Goal: Check status: Check status

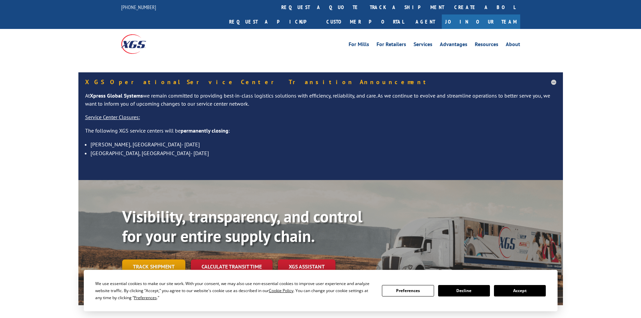
click at [156, 259] on link "Track shipment" at bounding box center [153, 266] width 63 height 14
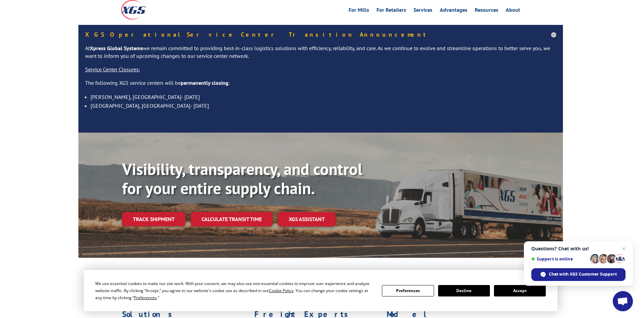
scroll to position [67, 0]
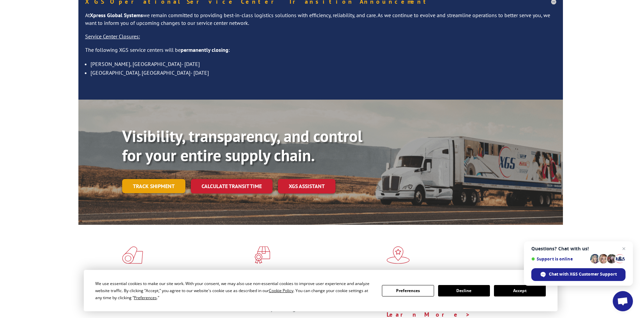
click at [166, 179] on link "Track shipment" at bounding box center [153, 186] width 63 height 14
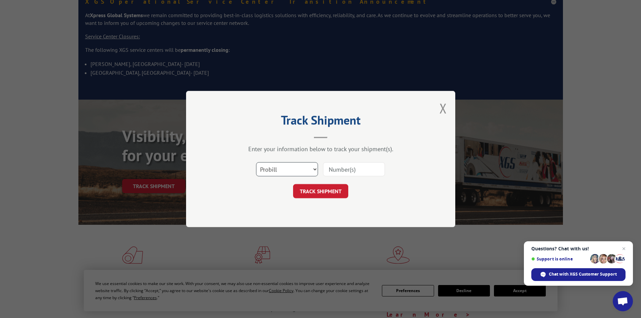
click at [303, 168] on select "Select category... Probill BOL PO" at bounding box center [287, 169] width 62 height 14
select select "po"
click at [256, 162] on select "Select category... Probill BOL PO" at bounding box center [287, 169] width 62 height 14
click at [348, 166] on input at bounding box center [354, 169] width 62 height 14
paste input "17450115"
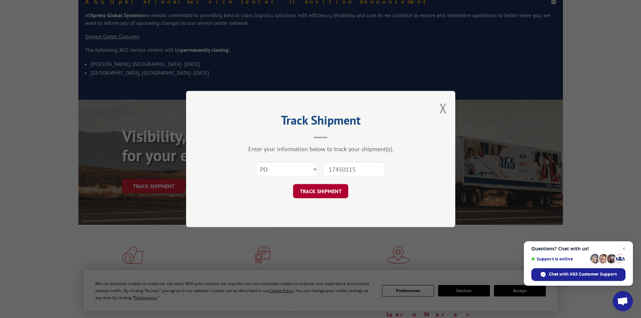
type input "17450115"
click at [331, 186] on button "TRACK SHIPMENT" at bounding box center [320, 191] width 55 height 14
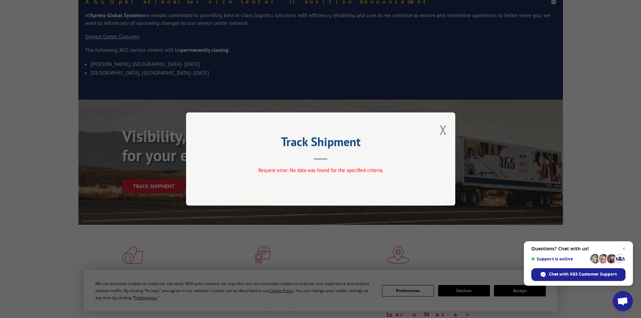
click at [451, 127] on div "Track Shipment Request error: No data was found for the specified criteria." at bounding box center [320, 158] width 269 height 93
click at [447, 128] on div "Track Shipment Request error: No data was found for the specified criteria." at bounding box center [320, 158] width 269 height 93
click at [442, 129] on button "Close modal" at bounding box center [442, 130] width 7 height 18
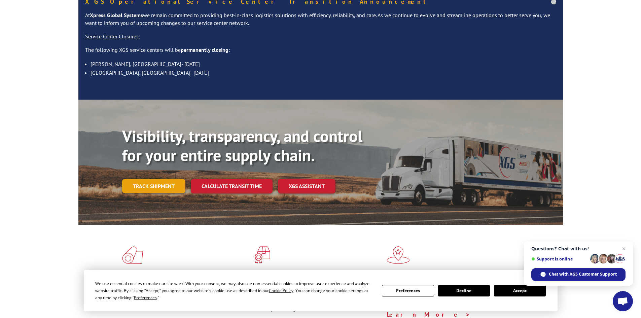
click at [171, 179] on link "Track shipment" at bounding box center [153, 186] width 63 height 14
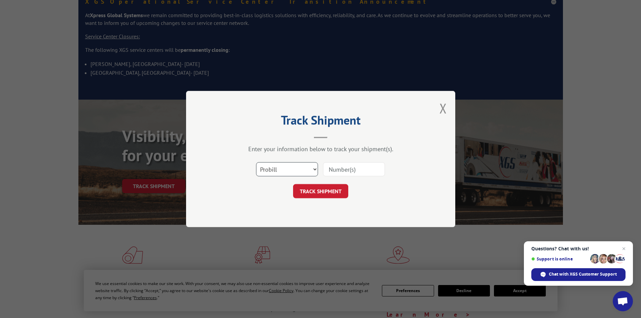
click at [304, 173] on select "Select category... Probill BOL PO" at bounding box center [287, 169] width 62 height 14
click at [256, 162] on select "Select category... Probill BOL PO" at bounding box center [287, 169] width 62 height 14
click at [345, 171] on input at bounding box center [354, 169] width 62 height 14
paste input "17450115"
type input "17450115"
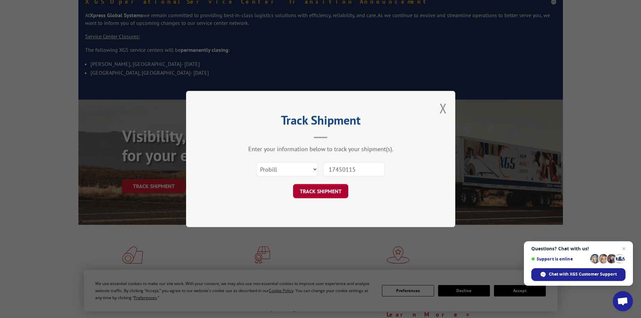
click at [320, 194] on button "TRACK SHIPMENT" at bounding box center [320, 191] width 55 height 14
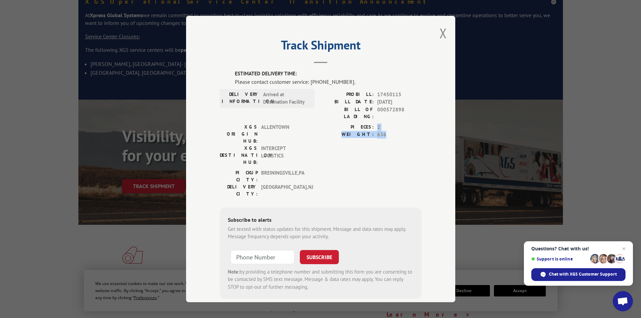
drag, startPoint x: 372, startPoint y: 120, endPoint x: 390, endPoint y: 129, distance: 20.3
click at [390, 129] on div "PIECES: 2 WEIGHT: 636" at bounding box center [371, 130] width 101 height 15
click at [390, 131] on span "636" at bounding box center [399, 135] width 44 height 8
drag, startPoint x: 307, startPoint y: 83, endPoint x: 371, endPoint y: 80, distance: 63.6
click at [371, 80] on div "Please contact customer service: [PHONE_NUMBER]." at bounding box center [328, 82] width 187 height 8
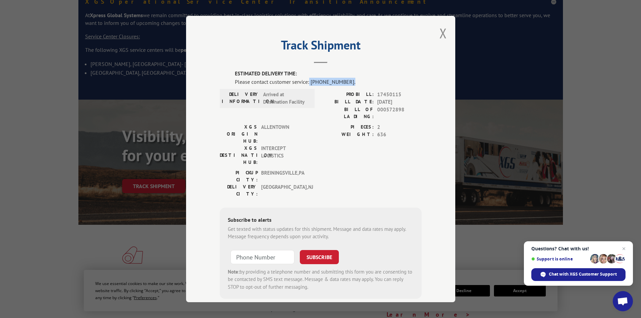
click at [371, 80] on div "Please contact customer service: [PHONE_NUMBER]." at bounding box center [328, 82] width 187 height 8
drag, startPoint x: 356, startPoint y: 82, endPoint x: 309, endPoint y: 80, distance: 47.5
click at [309, 80] on div "Please contact customer service: [PHONE_NUMBER]." at bounding box center [328, 82] width 187 height 8
click at [316, 79] on div "Please contact customer service: [PHONE_NUMBER]." at bounding box center [328, 82] width 187 height 8
drag, startPoint x: 255, startPoint y: 148, endPoint x: 299, endPoint y: 144, distance: 43.5
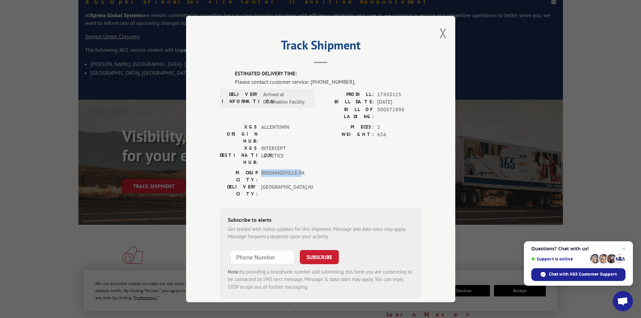
click at [299, 169] on div "PICKUP CITY: [GEOGRAPHIC_DATA] , [GEOGRAPHIC_DATA]" at bounding box center [265, 176] width 91 height 14
click at [297, 169] on span "[GEOGRAPHIC_DATA] , [GEOGRAPHIC_DATA]" at bounding box center [283, 176] width 45 height 14
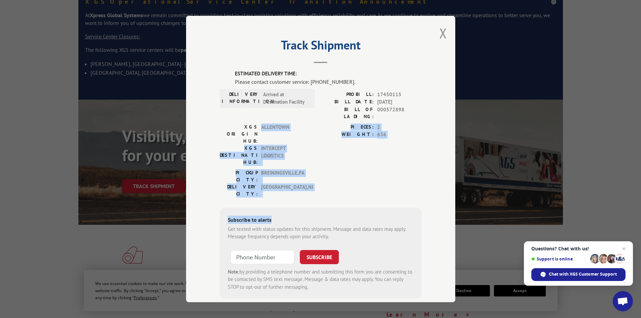
drag, startPoint x: 259, startPoint y: 119, endPoint x: 321, endPoint y: 165, distance: 76.8
click at [321, 165] on div "ESTIMATED DELIVERY TIME: Please contact customer service: [PHONE_NUMBER]. DELIV…" at bounding box center [321, 184] width 202 height 229
click at [321, 162] on div "ESTIMATED DELIVERY TIME: Please contact customer service: [PHONE_NUMBER]. DELIV…" at bounding box center [321, 184] width 202 height 229
drag, startPoint x: 222, startPoint y: 117, endPoint x: 303, endPoint y: 150, distance: 87.1
click at [303, 150] on div "ESTIMATED DELIVERY TIME: Please contact customer service: [PHONE_NUMBER]. DELIV…" at bounding box center [321, 184] width 202 height 229
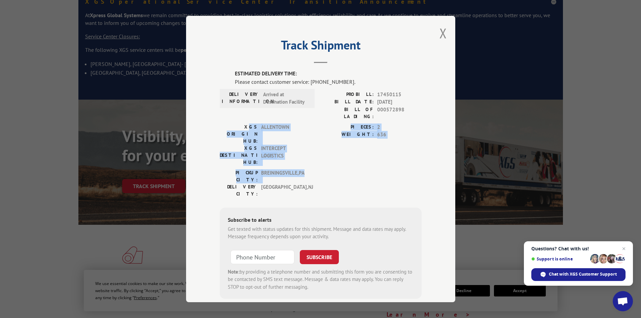
click at [303, 169] on span "[GEOGRAPHIC_DATA] , [GEOGRAPHIC_DATA]" at bounding box center [283, 176] width 45 height 14
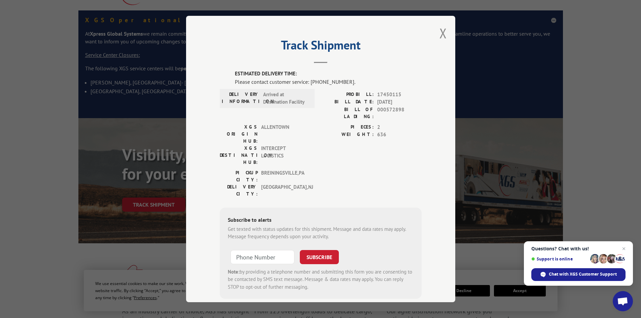
scroll to position [34, 0]
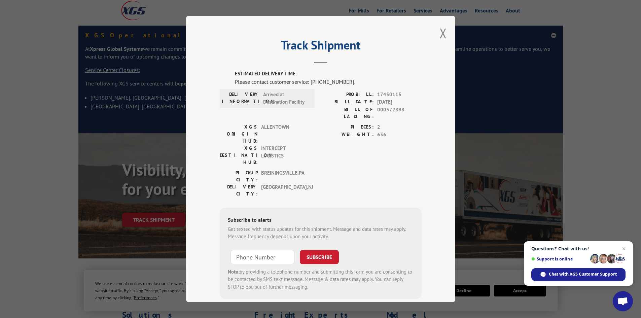
click at [440, 34] on button "Close modal" at bounding box center [442, 33] width 7 height 18
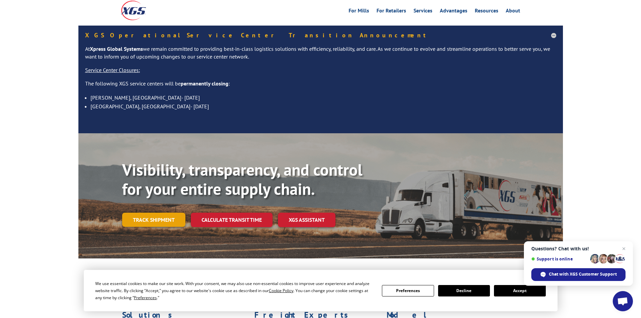
click at [161, 213] on link "Track shipment" at bounding box center [153, 220] width 63 height 14
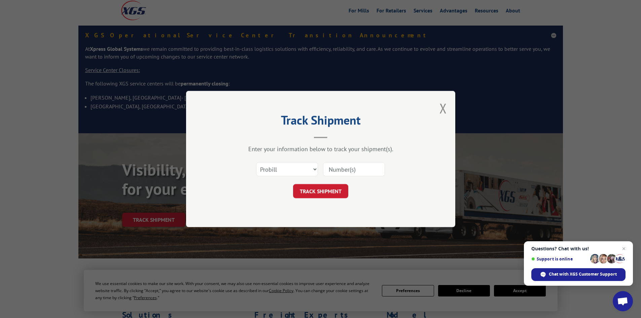
paste input "17450115"
type input "17450115"
click at [321, 193] on button "TRACK SHIPMENT" at bounding box center [320, 191] width 55 height 14
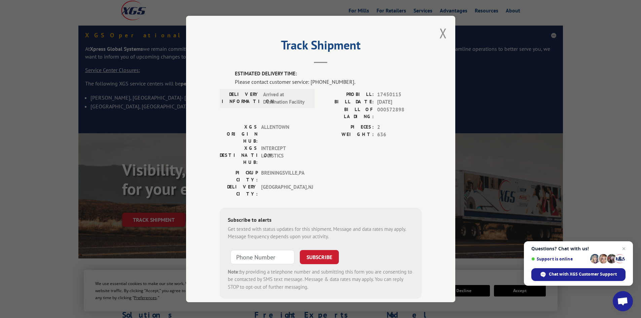
type input "+1 (___) ___-____"
click at [280, 250] on input "+1 (___) ___-____" at bounding box center [262, 257] width 64 height 14
type input "+1 (___) ___-____"
drag, startPoint x: 308, startPoint y: 82, endPoint x: 350, endPoint y: 83, distance: 42.1
click at [350, 83] on div "Please contact customer service: [PHONE_NUMBER]." at bounding box center [328, 82] width 187 height 8
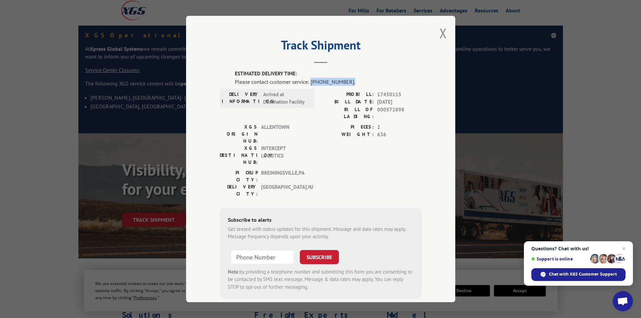
click at [350, 83] on div "Please contact customer service: [PHONE_NUMBER]." at bounding box center [328, 82] width 187 height 8
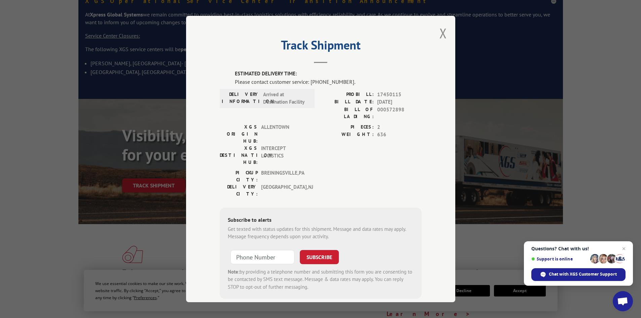
scroll to position [101, 0]
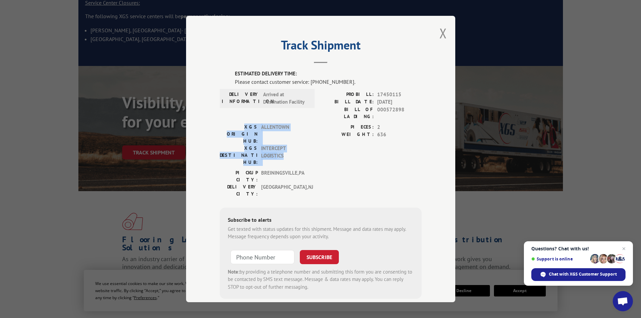
drag, startPoint x: 221, startPoint y: 119, endPoint x: 295, endPoint y: 142, distance: 77.6
click at [295, 142] on div "XGS ORIGIN HUB: [GEOGRAPHIC_DATA] XGS DESTINATION HUB: INTERCEPT LOGISTICS" at bounding box center [265, 146] width 91 height 46
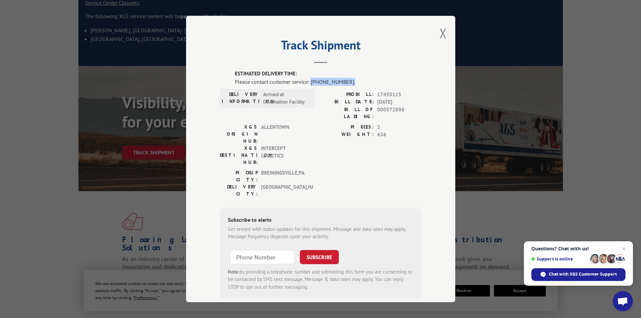
drag, startPoint x: 309, startPoint y: 82, endPoint x: 361, endPoint y: 82, distance: 52.5
click at [361, 82] on div "Please contact customer service: [PHONE_NUMBER]." at bounding box center [328, 82] width 187 height 8
click at [359, 83] on div "Please contact customer service: [PHONE_NUMBER]." at bounding box center [328, 82] width 187 height 8
click at [439, 31] on button "Close modal" at bounding box center [442, 33] width 7 height 18
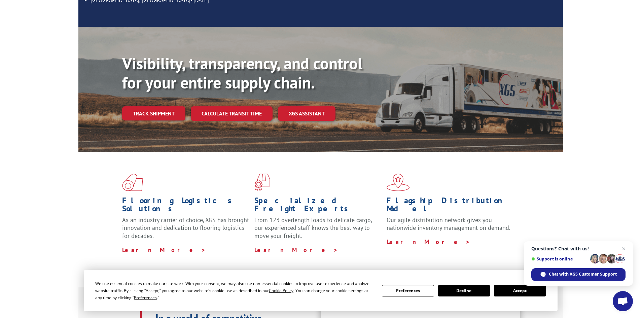
scroll to position [67, 0]
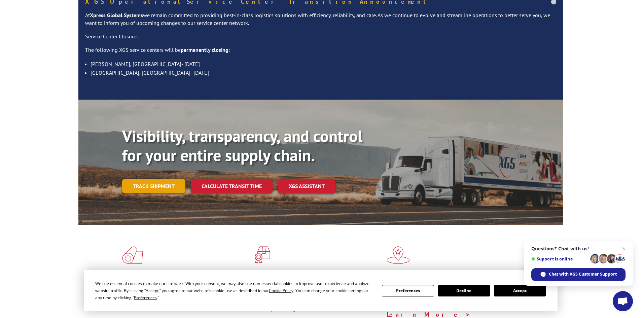
click at [147, 179] on link "Track shipment" at bounding box center [153, 186] width 63 height 14
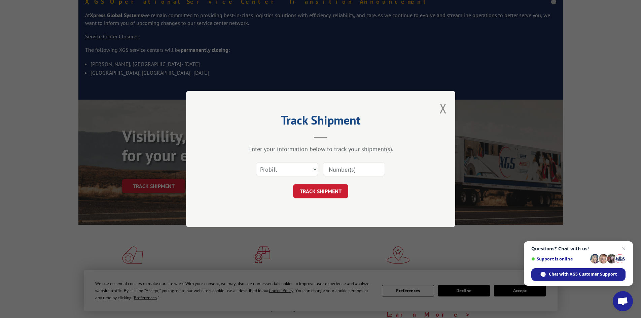
click at [362, 175] on input at bounding box center [354, 169] width 62 height 14
paste input "17450115"
type input "17450115"
click at [329, 195] on button "TRACK SHIPMENT" at bounding box center [320, 191] width 55 height 14
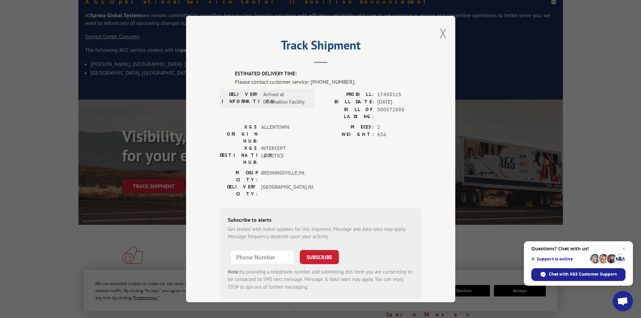
click at [440, 36] on button "Close modal" at bounding box center [442, 33] width 7 height 18
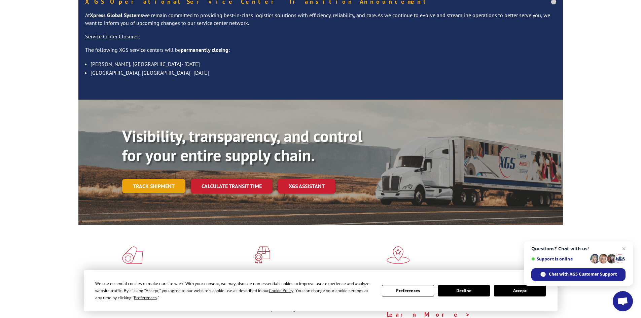
click at [161, 179] on link "Track shipment" at bounding box center [153, 186] width 63 height 14
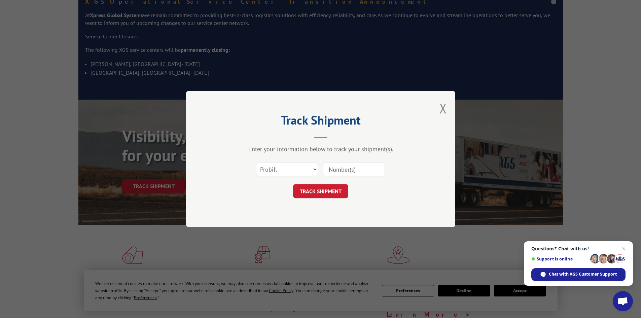
click at [342, 164] on input at bounding box center [354, 169] width 62 height 14
paste input "17450115"
type input "17450115"
click at [321, 187] on button "TRACK SHIPMENT" at bounding box center [320, 191] width 55 height 14
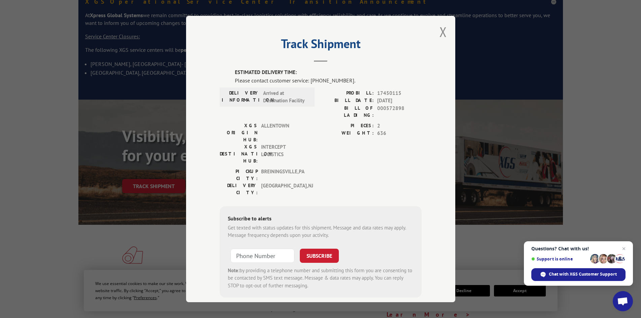
scroll to position [0, 0]
drag, startPoint x: 352, startPoint y: 94, endPoint x: 346, endPoint y: 260, distance: 166.0
click at [346, 260] on div "ESTIMATED DELIVERY TIME: Please contact customer service: [PHONE_NUMBER]. DELIV…" at bounding box center [321, 193] width 202 height 247
drag, startPoint x: 263, startPoint y: 105, endPoint x: 260, endPoint y: 99, distance: 7.4
click at [263, 105] on span "Arrived at Destination Facility" at bounding box center [285, 98] width 45 height 15
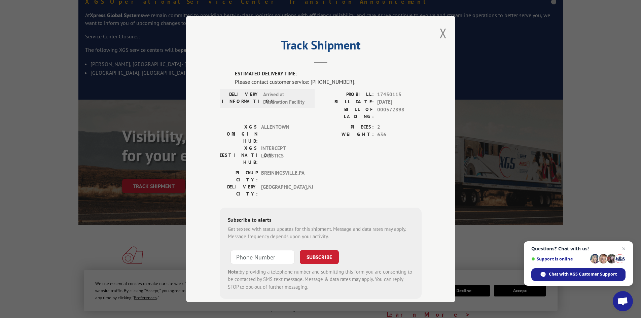
drag, startPoint x: 232, startPoint y: 74, endPoint x: 371, endPoint y: 247, distance: 222.0
click at [371, 247] on div "ESTIMATED DELIVERY TIME: Please contact customer service: [PHONE_NUMBER]. DELIV…" at bounding box center [321, 184] width 202 height 229
click at [369, 246] on form "SUBSCRIBE Note: by providing a telephone number and submitting this form you ar…" at bounding box center [321, 268] width 186 height 45
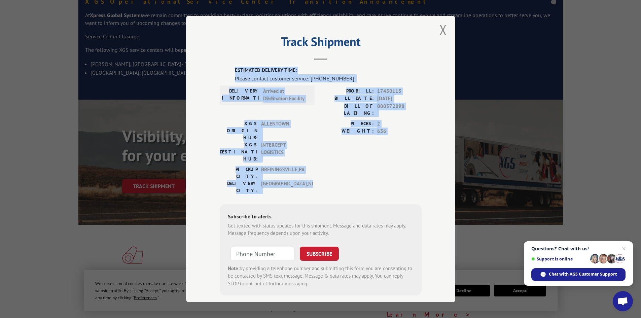
scroll to position [4, 0]
drag, startPoint x: 232, startPoint y: 73, endPoint x: 347, endPoint y: 253, distance: 213.7
click at [347, 253] on div "ESTIMATED DELIVERY TIME: Please contact customer service: [PHONE_NUMBER]. DELIV…" at bounding box center [321, 180] width 202 height 229
click at [347, 253] on div "Subscribe to alerts Get texted with status updates for this shipment. Message a…" at bounding box center [321, 249] width 202 height 92
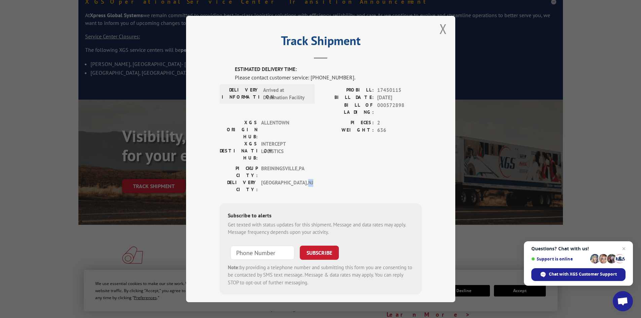
drag, startPoint x: 295, startPoint y: 150, endPoint x: 303, endPoint y: 151, distance: 7.1
click at [303, 179] on span "[GEOGRAPHIC_DATA] , [GEOGRAPHIC_DATA]" at bounding box center [283, 186] width 45 height 14
drag, startPoint x: 303, startPoint y: 151, endPoint x: 256, endPoint y: 155, distance: 46.3
click at [256, 165] on div "PICKUP CITY: [GEOGRAPHIC_DATA] , [GEOGRAPHIC_DATA] [GEOGRAPHIC_DATA]: [GEOGRAPH…" at bounding box center [265, 181] width 91 height 32
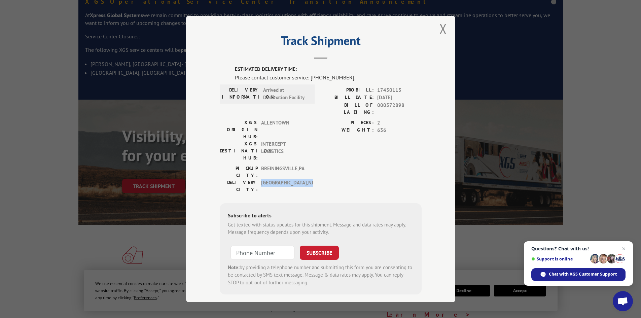
click at [256, 165] on div "PICKUP CITY: [GEOGRAPHIC_DATA] , [GEOGRAPHIC_DATA] [GEOGRAPHIC_DATA]: [GEOGRAPH…" at bounding box center [265, 181] width 91 height 32
drag, startPoint x: 266, startPoint y: 149, endPoint x: 299, endPoint y: 148, distance: 32.6
click at [299, 179] on div "DELIVERY CITY: [GEOGRAPHIC_DATA] , [GEOGRAPHIC_DATA]" at bounding box center [265, 186] width 91 height 14
click at [299, 179] on span "[GEOGRAPHIC_DATA] , [GEOGRAPHIC_DATA]" at bounding box center [283, 186] width 45 height 14
drag, startPoint x: 299, startPoint y: 148, endPoint x: 257, endPoint y: 152, distance: 41.5
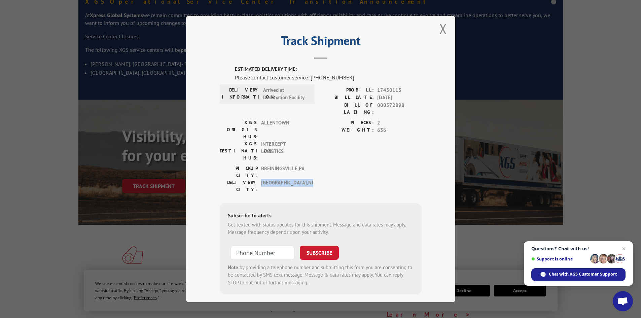
click at [257, 179] on div "DELIVERY CITY: [GEOGRAPHIC_DATA] , [GEOGRAPHIC_DATA]" at bounding box center [265, 186] width 91 height 14
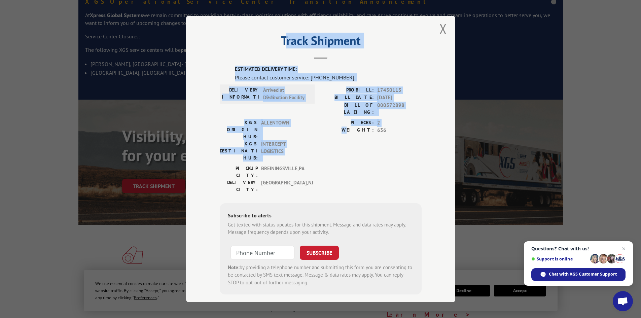
drag, startPoint x: 282, startPoint y: 42, endPoint x: 358, endPoint y: 128, distance: 114.2
click at [358, 128] on div "Track Shipment ESTIMATED DELIVERY TIME: Please contact customer service: [PHONE…" at bounding box center [320, 159] width 269 height 286
click at [356, 129] on div "PIECES: 2 WEIGHT: 636" at bounding box center [371, 142] width 101 height 46
drag, startPoint x: 285, startPoint y: 40, endPoint x: 386, endPoint y: 147, distance: 146.4
click at [387, 147] on div "Track Shipment ESTIMATED DELIVERY TIME: Please contact customer service: [PHONE…" at bounding box center [320, 159] width 269 height 286
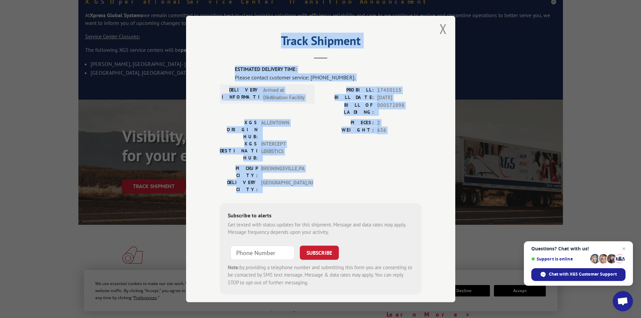
click at [385, 165] on div "PICKUP CITY: [GEOGRAPHIC_DATA] , [GEOGRAPHIC_DATA] [GEOGRAPHIC_DATA]: [GEOGRAPH…" at bounding box center [321, 181] width 202 height 32
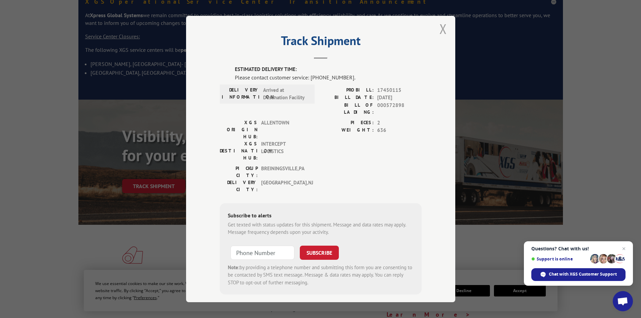
click at [439, 29] on button "Close modal" at bounding box center [442, 29] width 7 height 18
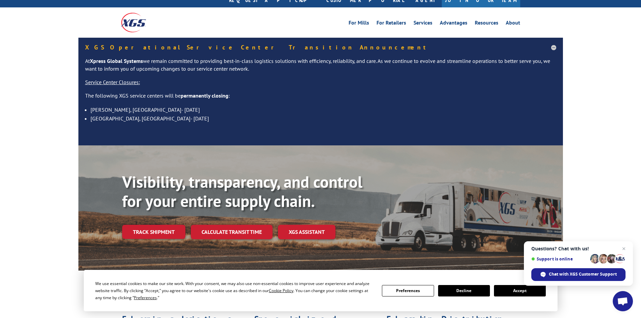
scroll to position [34, 0]
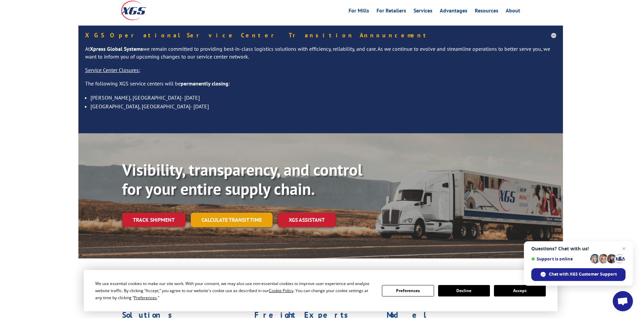
click at [227, 213] on link "Calculate transit time" at bounding box center [232, 220] width 82 height 14
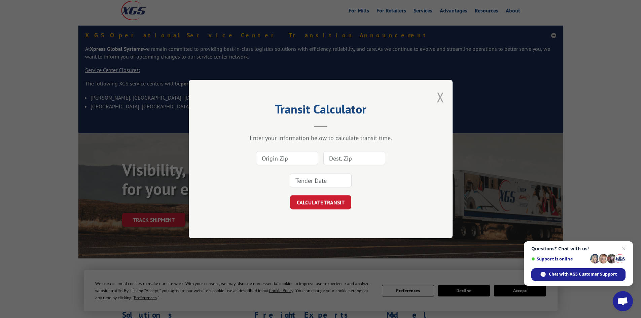
click at [437, 99] on button "Close modal" at bounding box center [440, 97] width 7 height 18
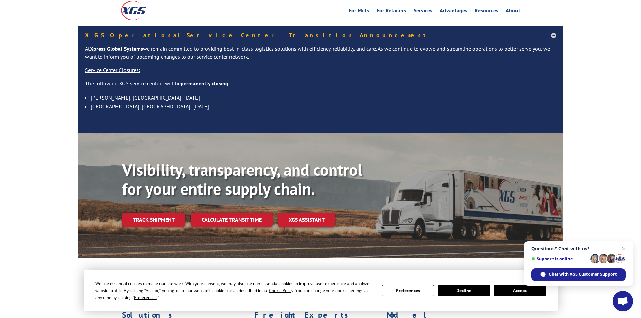
scroll to position [0, 0]
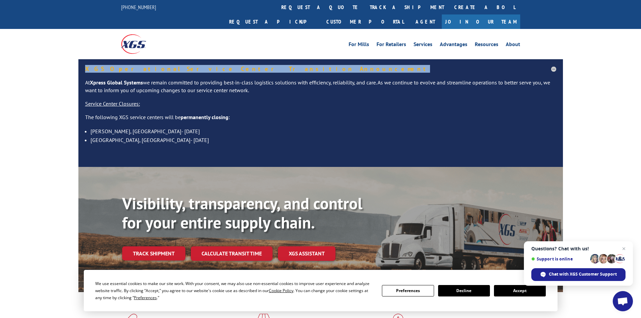
drag, startPoint x: 237, startPoint y: 55, endPoint x: 84, endPoint y: 54, distance: 153.1
click at [84, 59] on div "XGS Operational Service Center Transition Announcement At Xpress Global Systems…" at bounding box center [320, 113] width 485 height 108
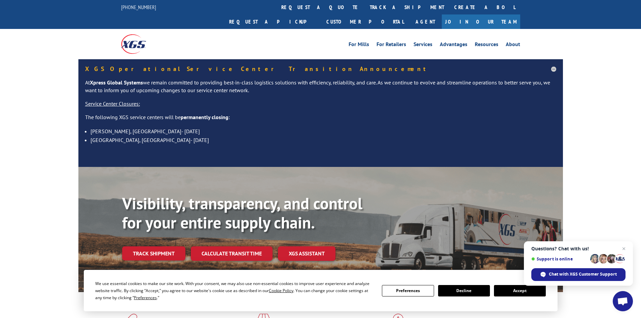
click at [84, 39] on div "For [PERSON_NAME] For Retailers Services Advantages Resources About For [PERSON…" at bounding box center [320, 44] width 641 height 30
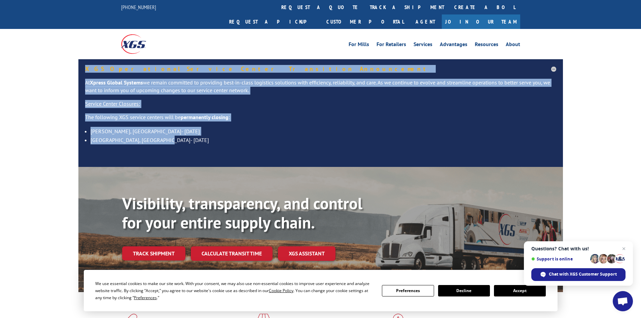
drag, startPoint x: 81, startPoint y: 55, endPoint x: 247, endPoint y: 126, distance: 180.9
click at [247, 126] on div "XGS Operational Service Center Transition Announcement At Xpress Global Systems…" at bounding box center [320, 113] width 485 height 108
click at [204, 136] on li "[GEOGRAPHIC_DATA], [GEOGRAPHIC_DATA]- [DATE]" at bounding box center [324, 140] width 466 height 9
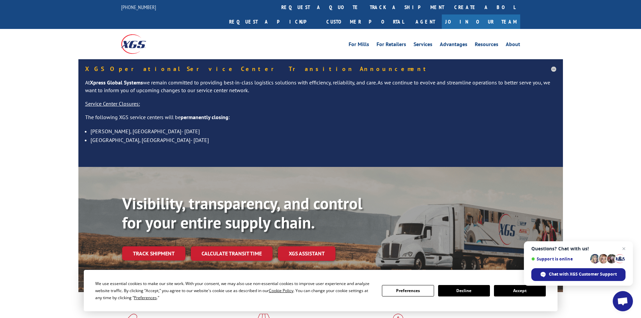
click at [520, 288] on button "Accept" at bounding box center [520, 290] width 52 height 11
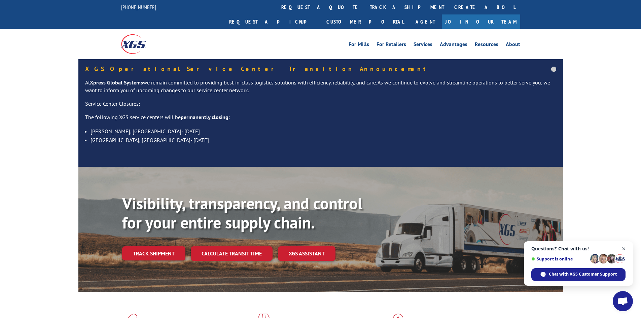
click at [624, 249] on span "Open chat" at bounding box center [624, 249] width 8 height 8
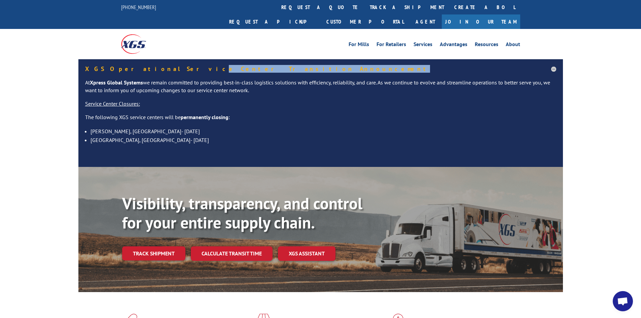
drag, startPoint x: 146, startPoint y: 54, endPoint x: 246, endPoint y: 49, distance: 99.7
click at [246, 59] on div "XGS Operational Service Center Transition Announcement At Xpress Global Systems…" at bounding box center [320, 113] width 485 height 108
click at [247, 59] on div "XGS Operational Service Center Transition Announcement At Xpress Global Systems…" at bounding box center [320, 113] width 485 height 108
drag, startPoint x: 244, startPoint y: 51, endPoint x: 150, endPoint y: 56, distance: 93.6
click at [150, 66] on h5 "XGS Operational Service Center Transition Announcement" at bounding box center [320, 69] width 471 height 6
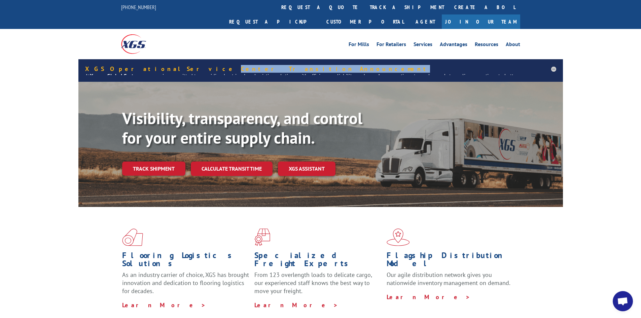
click at [283, 66] on h5 "XGS Operational Service Center Transition Announcement" at bounding box center [320, 69] width 471 height 6
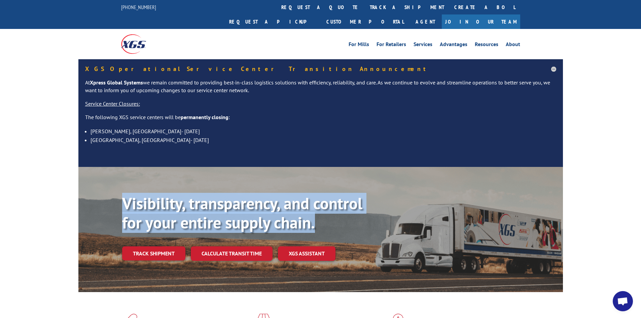
drag, startPoint x: 126, startPoint y: 193, endPoint x: 340, endPoint y: 212, distance: 214.4
click at [340, 212] on p "Visibility, transparency, and control for your entire supply chain." at bounding box center [245, 213] width 247 height 39
click at [320, 212] on p "Visibility, transparency, and control for your entire supply chain." at bounding box center [245, 213] width 247 height 39
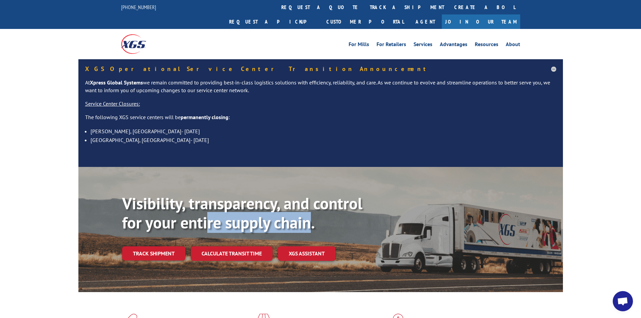
drag, startPoint x: 307, startPoint y: 211, endPoint x: 209, endPoint y: 206, distance: 98.4
click at [209, 206] on b "Visibility, transparency, and control for your entire supply chain." at bounding box center [242, 213] width 240 height 40
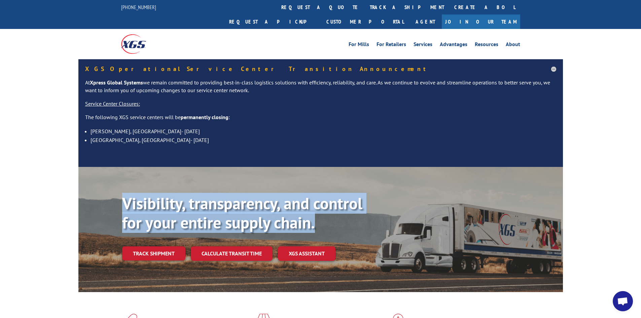
drag, startPoint x: 118, startPoint y: 186, endPoint x: 428, endPoint y: 199, distance: 310.9
click at [428, 199] on div "Visibility, transparency, and control for your entire supply chain. Track shipm…" at bounding box center [320, 236] width 485 height 138
click at [324, 209] on p "Visibility, transparency, and control for your entire supply chain." at bounding box center [245, 213] width 247 height 39
drag, startPoint x: 315, startPoint y: 213, endPoint x: 113, endPoint y: 194, distance: 202.7
click at [113, 194] on div "Visibility, transparency, and control for your entire supply chain. Track shipm…" at bounding box center [320, 236] width 485 height 138
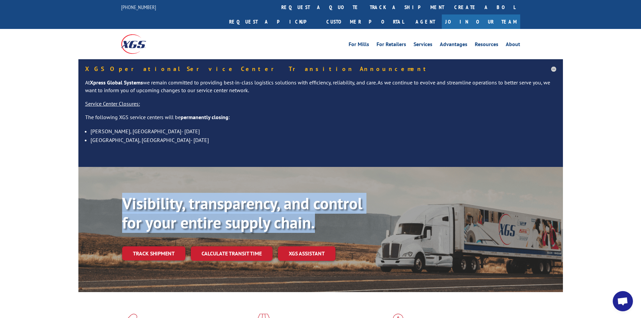
click at [332, 215] on p "Visibility, transparency, and control for your entire supply chain." at bounding box center [245, 213] width 247 height 39
